Goal: Transaction & Acquisition: Purchase product/service

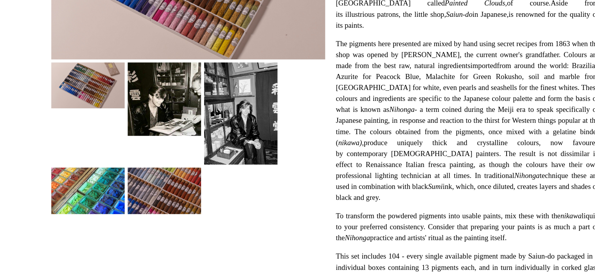
scroll to position [104, 0]
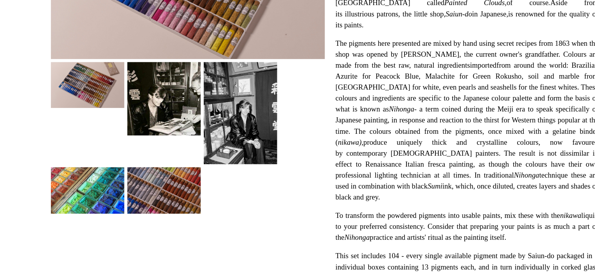
click at [238, 169] on img at bounding box center [243, 160] width 47 height 65
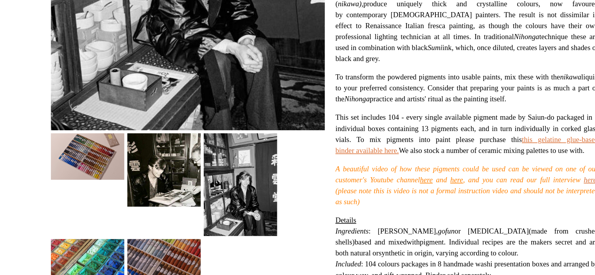
scroll to position [182, 0]
click at [198, 205] on img at bounding box center [194, 207] width 47 height 47
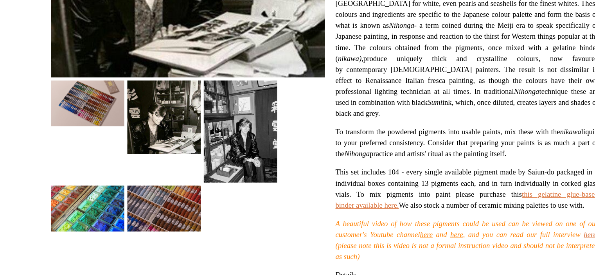
click at [180, 209] on img at bounding box center [194, 196] width 47 height 29
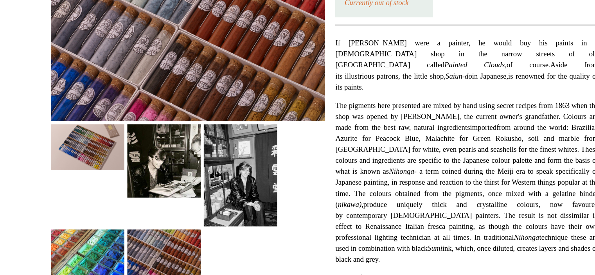
scroll to position [148, 0]
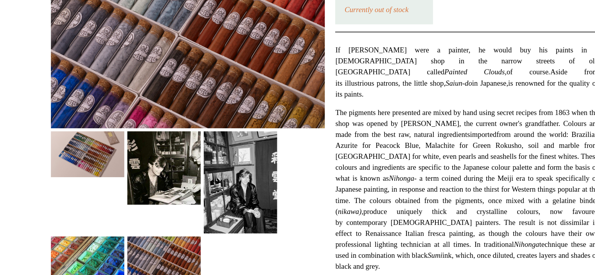
click at [147, 97] on img at bounding box center [146, 98] width 47 height 29
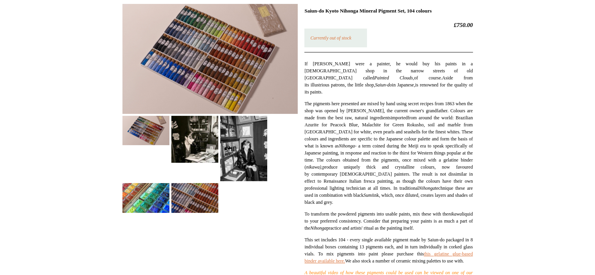
scroll to position [0, 0]
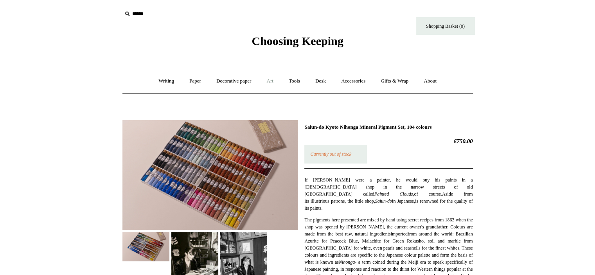
click at [266, 79] on link "Art +" at bounding box center [270, 81] width 21 height 21
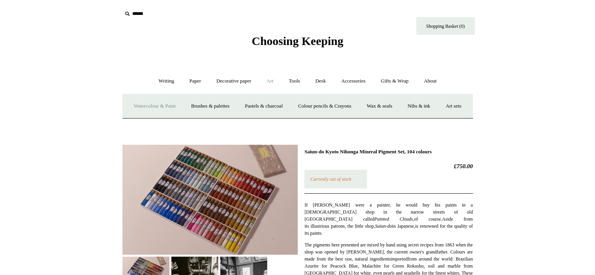
click at [180, 104] on link "Watercolour & Paint" at bounding box center [155, 106] width 56 height 21
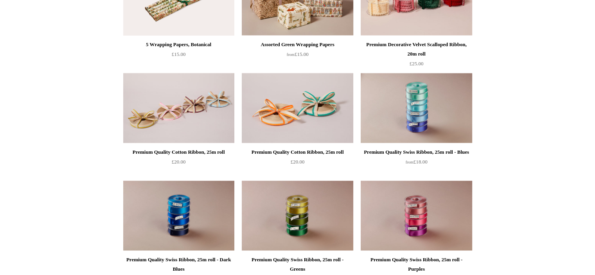
scroll to position [700, 0]
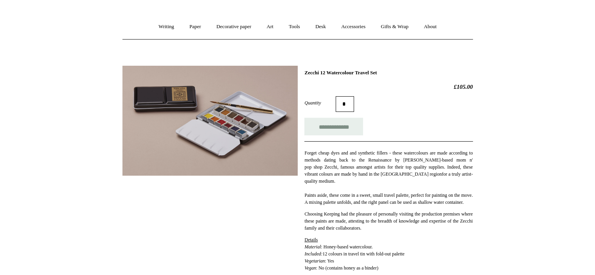
scroll to position [45, 0]
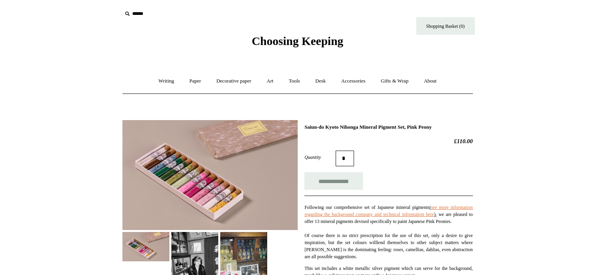
scroll to position [86, 0]
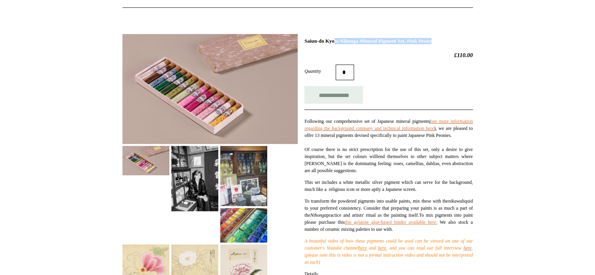
drag, startPoint x: 306, startPoint y: 39, endPoint x: 424, endPoint y: 41, distance: 118.6
click at [424, 41] on h1 "Saiun-do Kyoto Nihonga Mineral Pigment Set, Pink Peony" at bounding box center [389, 41] width 168 height 6
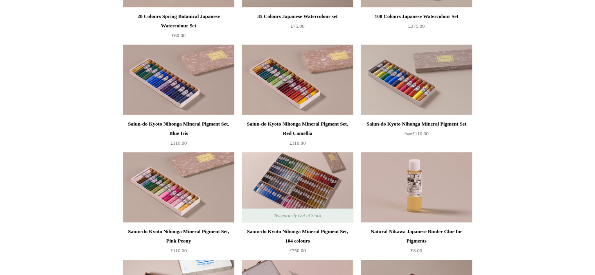
scroll to position [703, 0]
